Goal: Information Seeking & Learning: Learn about a topic

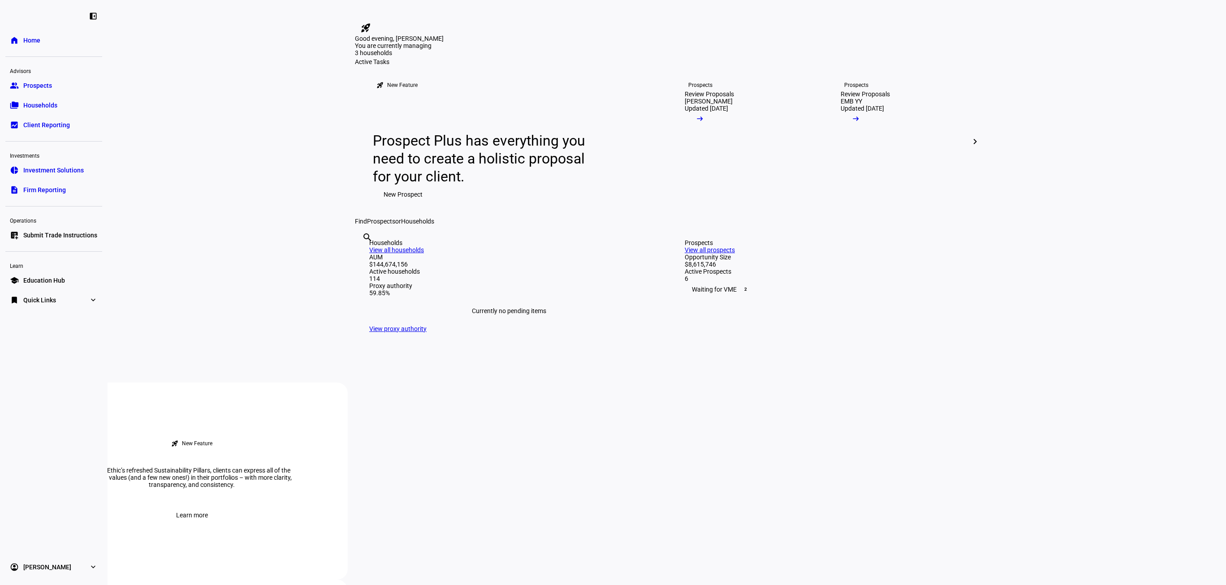
click at [63, 86] on link "group Prospects" at bounding box center [53, 86] width 97 height 18
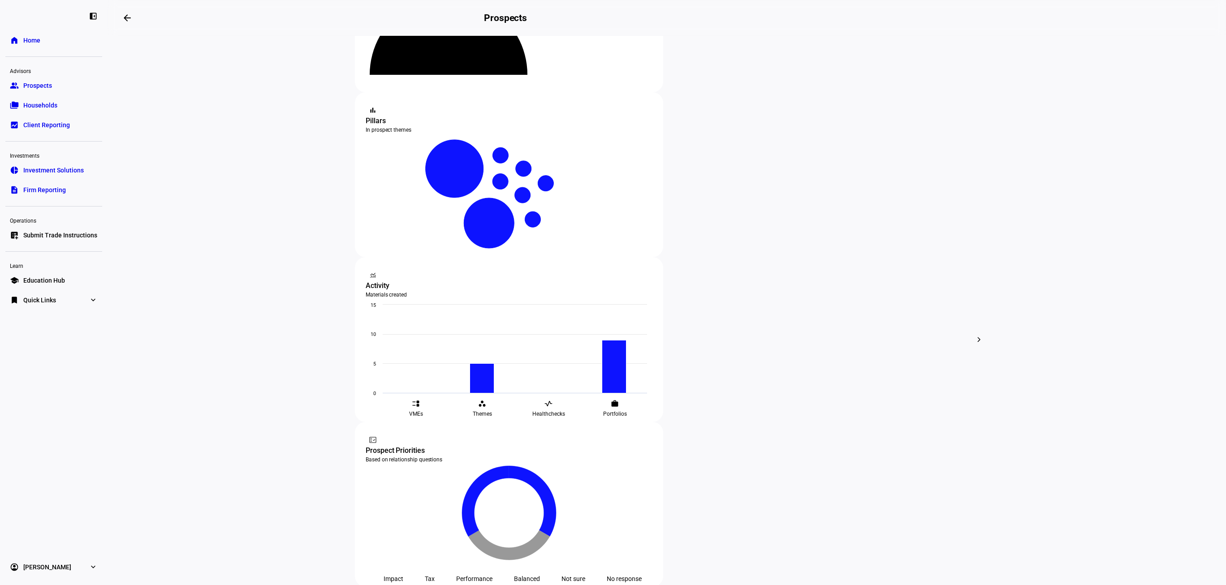
scroll to position [118, 0]
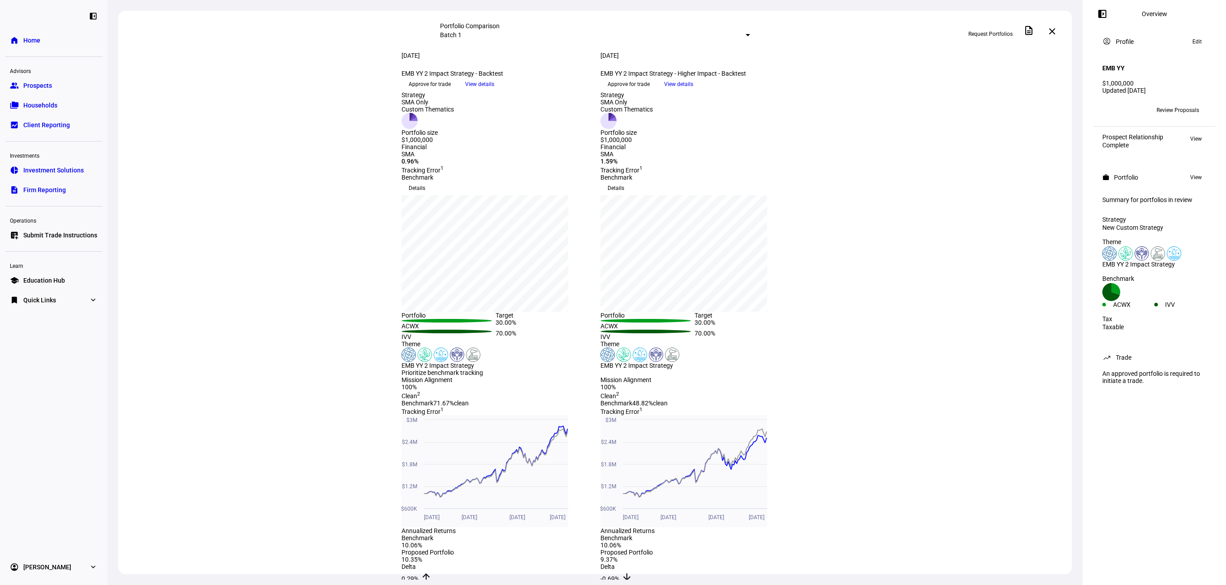
click at [494, 91] on span "View details" at bounding box center [479, 84] width 29 height 13
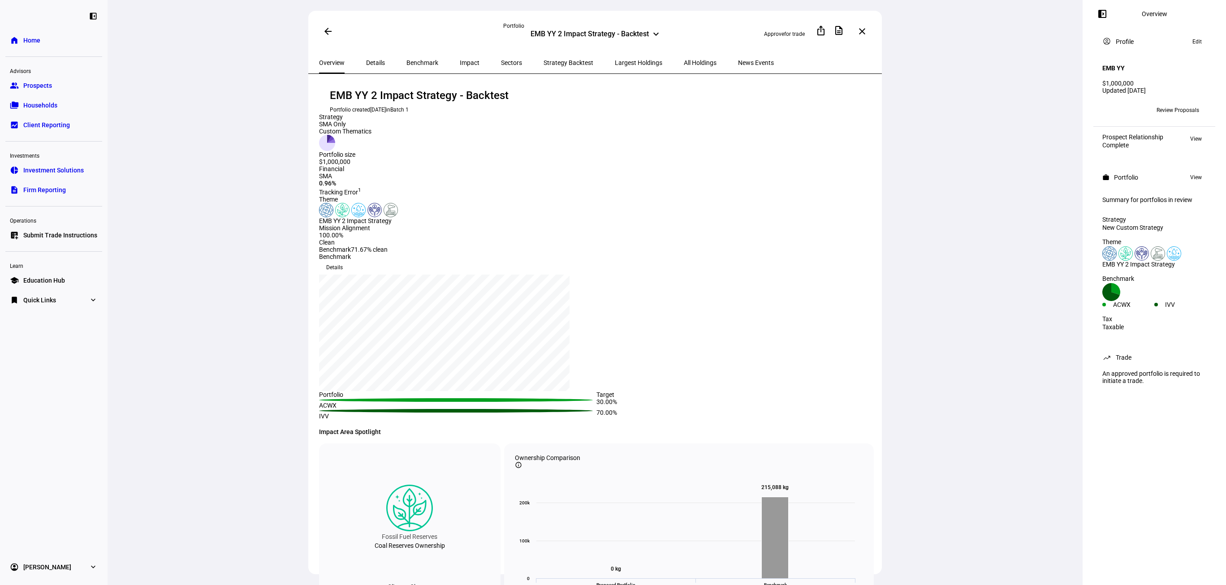
click at [460, 65] on span "Impact" at bounding box center [470, 63] width 20 height 22
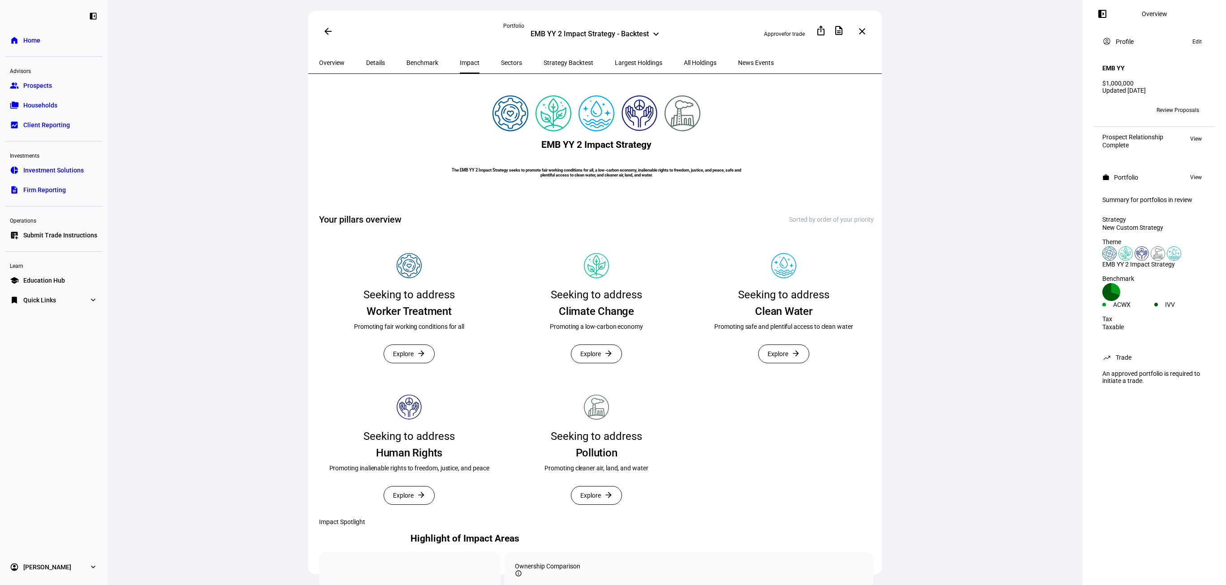
click at [73, 86] on link "group Prospects" at bounding box center [53, 86] width 97 height 18
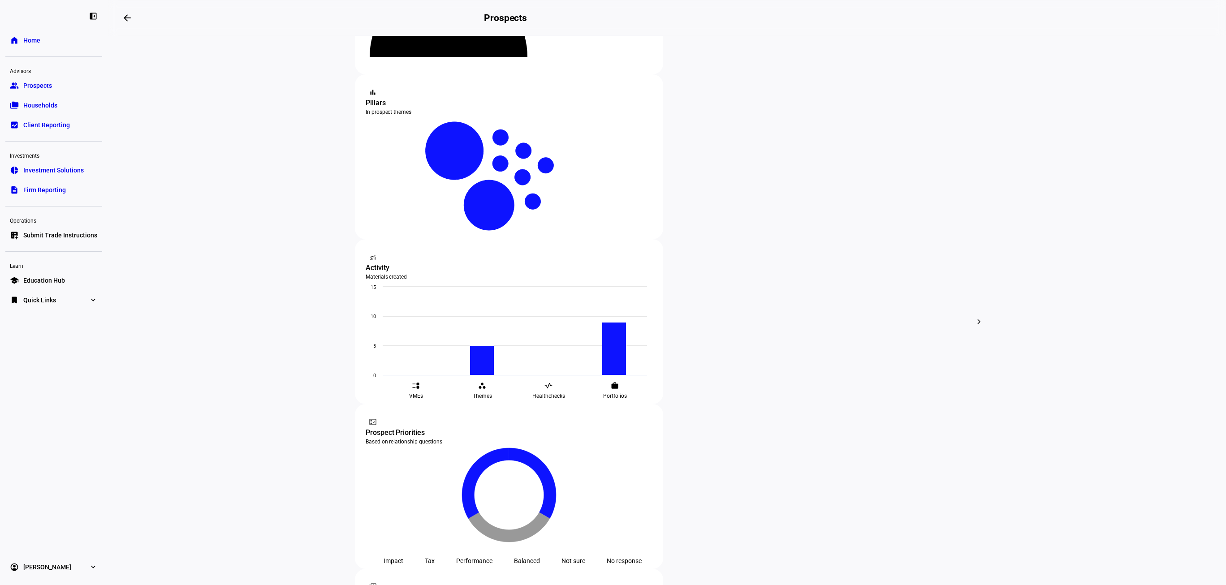
scroll to position [186, 0]
